Goal: Task Accomplishment & Management: Manage account settings

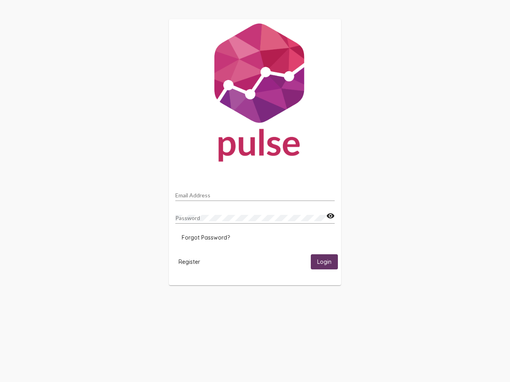
click at [255, 193] on input "Email Address" at bounding box center [254, 195] width 159 height 6
click at [330, 216] on mat-icon "visibility" at bounding box center [330, 217] width 8 height 10
click at [206, 238] on span "Forgot Password?" at bounding box center [206, 237] width 48 height 7
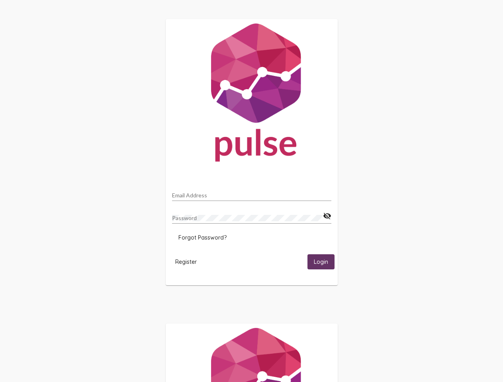
click at [189, 262] on span "Register" at bounding box center [186, 262] width 22 height 7
click at [324, 262] on span "Login" at bounding box center [321, 262] width 14 height 7
